Goal: Information Seeking & Learning: Learn about a topic

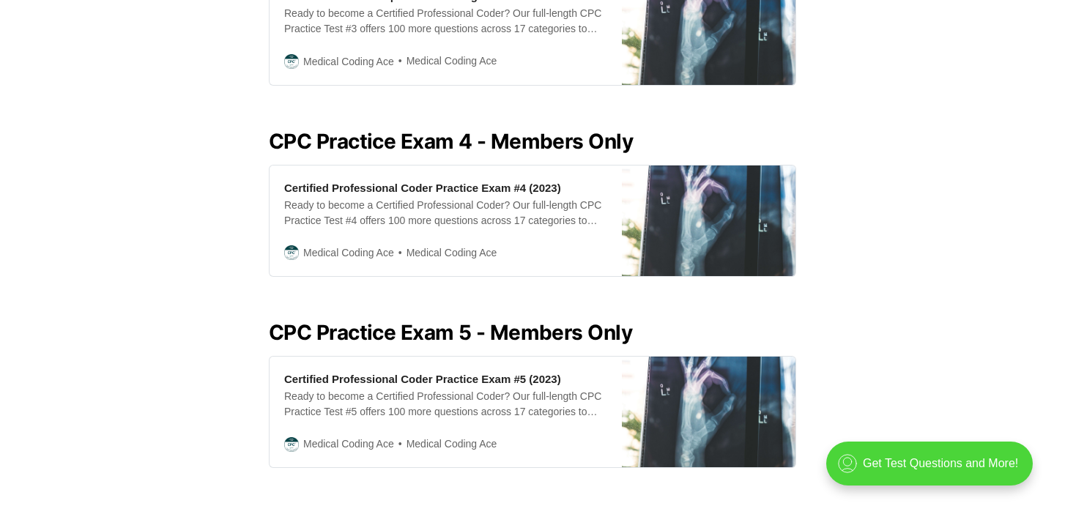
scroll to position [1140, 0]
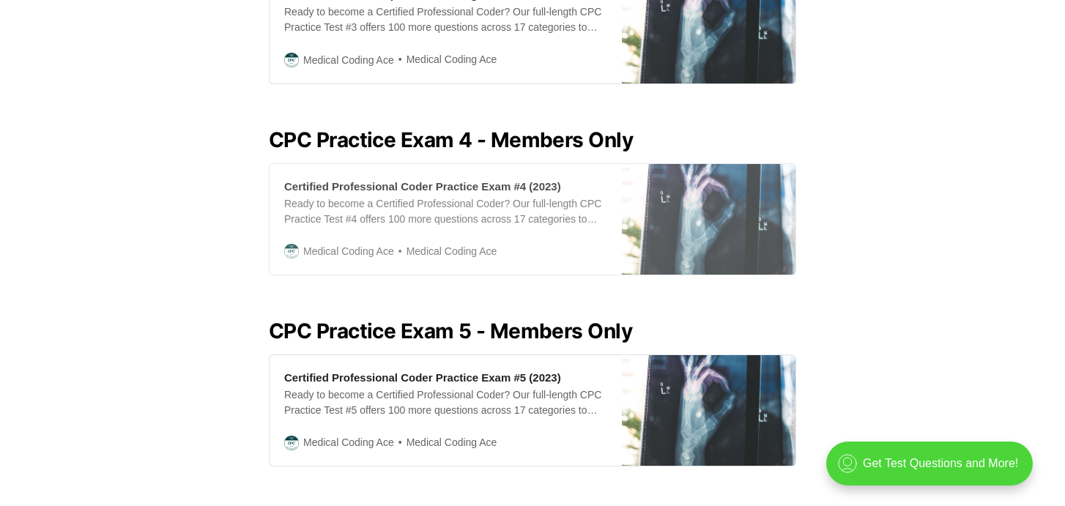
click at [504, 227] on div "Ready to become a Certified Professional Coder? Our full-length CPC Practice Te…" at bounding box center [445, 211] width 323 height 31
click at [511, 194] on div "Certified Professional Coder Practice Exam #4 (2023)" at bounding box center [422, 186] width 277 height 15
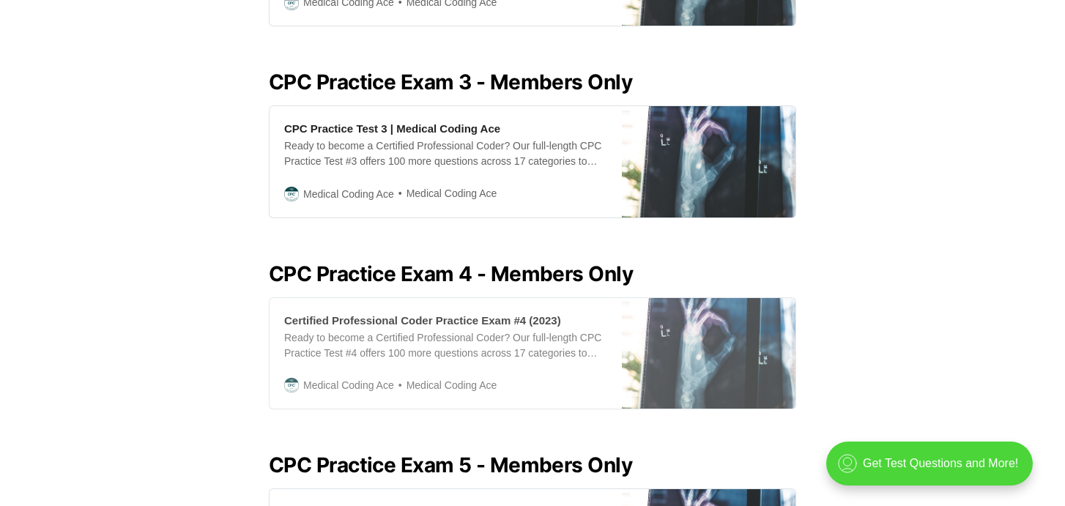
scroll to position [999, 0]
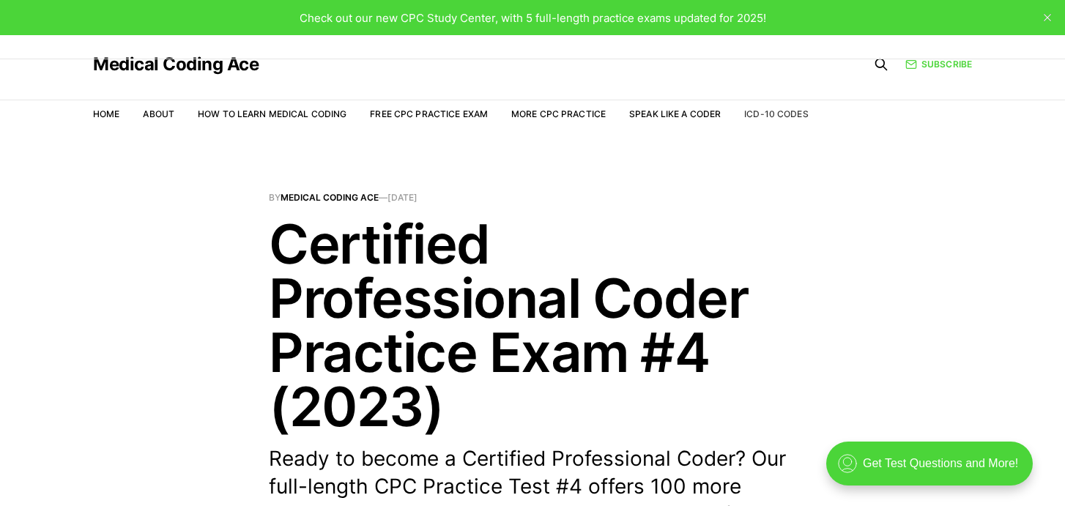
click at [804, 109] on link "ICD-10 Codes" at bounding box center [776, 113] width 64 height 11
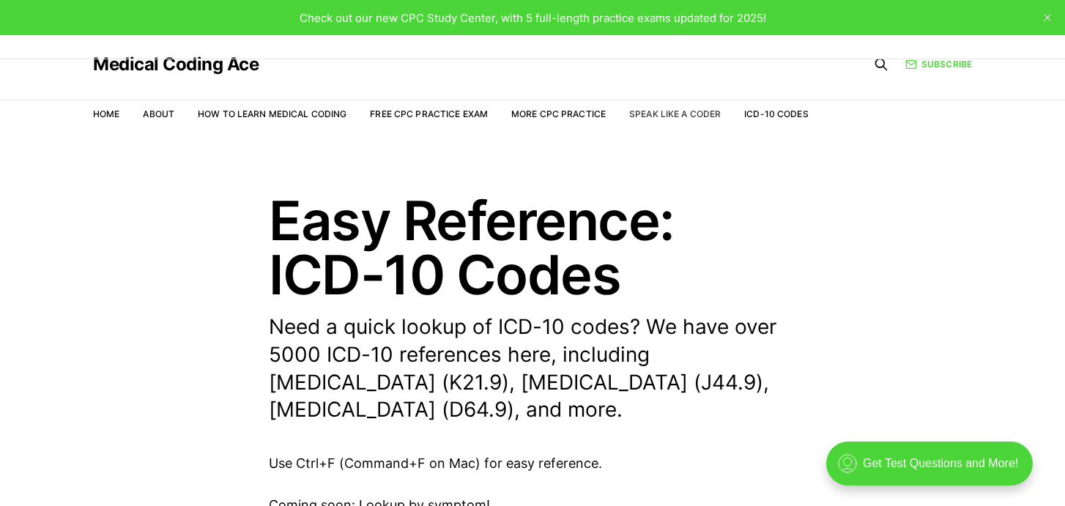
click at [679, 108] on link "Speak Like a Coder" at bounding box center [675, 113] width 92 height 11
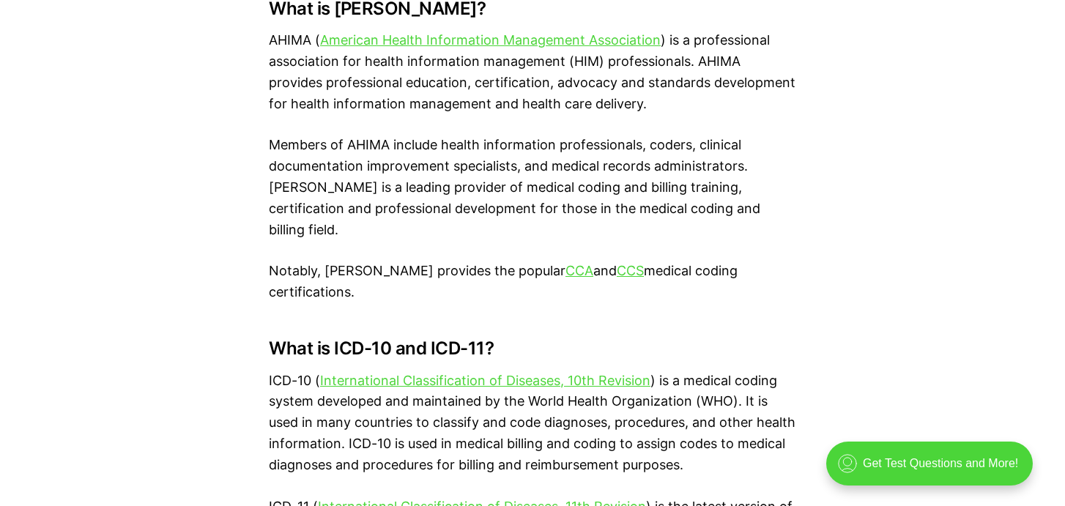
scroll to position [1644, 0]
